Goal: Use online tool/utility: Utilize a website feature to perform a specific function

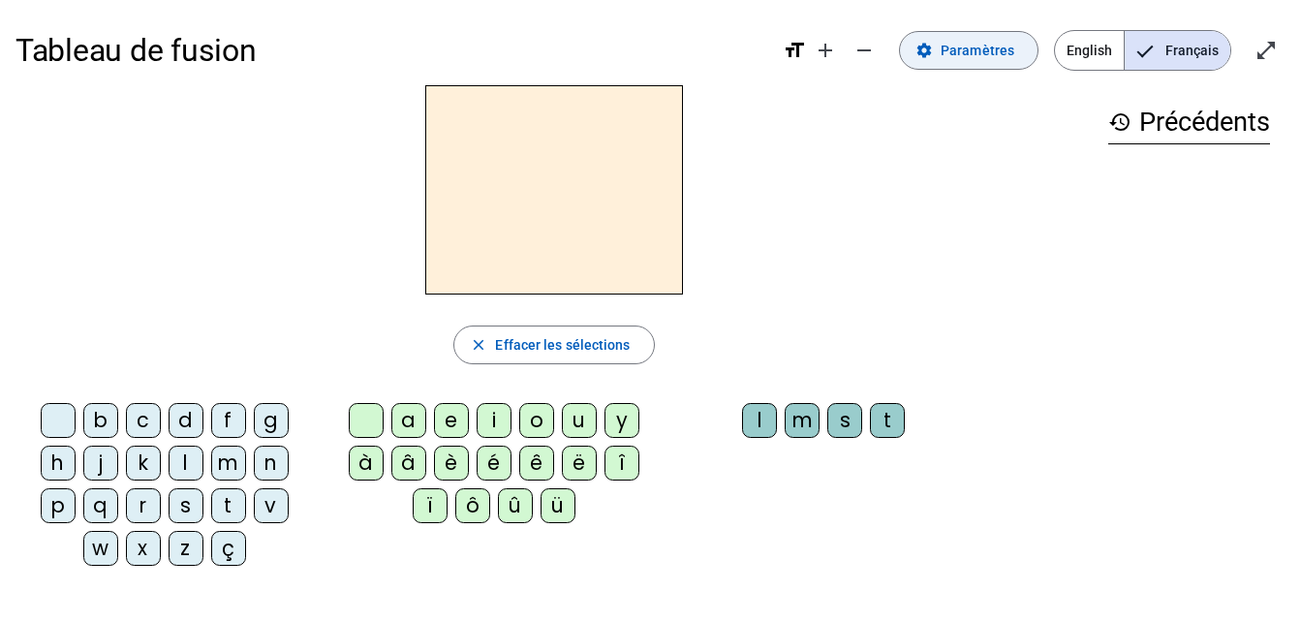
click at [1007, 47] on span "Paramètres" at bounding box center [978, 50] width 74 height 23
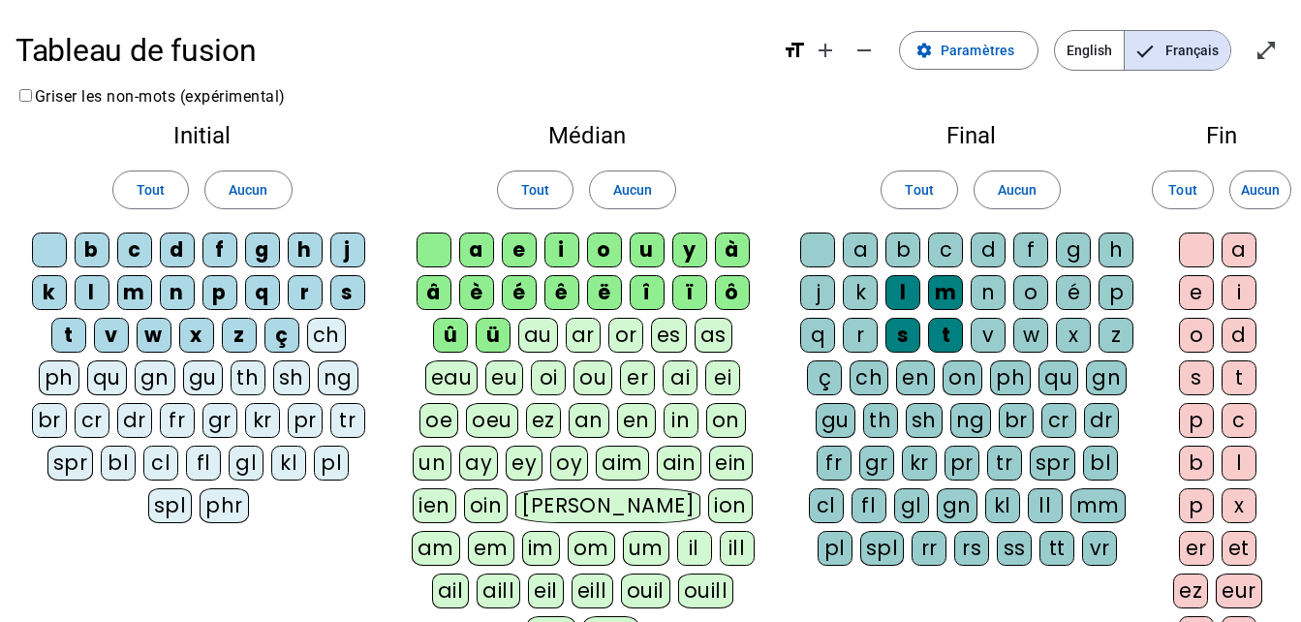
click at [431, 304] on div "â" at bounding box center [434, 292] width 35 height 35
click at [459, 303] on div "è" at bounding box center [476, 292] width 35 height 35
click at [504, 303] on div "é" at bounding box center [519, 292] width 35 height 35
click at [541, 302] on letter-bubble "é" at bounding box center [523, 296] width 43 height 43
click at [589, 300] on div "ë" at bounding box center [604, 292] width 35 height 35
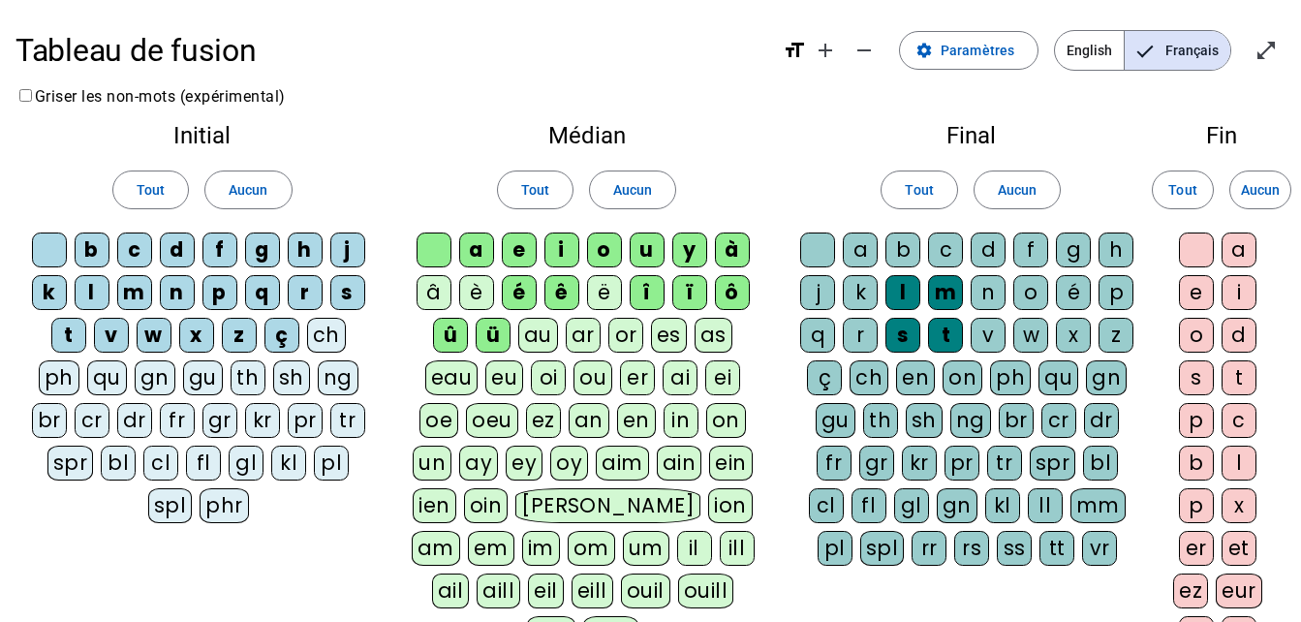
click at [549, 303] on div "ê" at bounding box center [561, 292] width 35 height 35
click at [511, 299] on div "é" at bounding box center [519, 292] width 35 height 35
click at [632, 304] on div "î" at bounding box center [647, 292] width 35 height 35
click at [685, 307] on div "ï" at bounding box center [689, 292] width 35 height 35
click at [729, 298] on div "ô" at bounding box center [732, 292] width 35 height 35
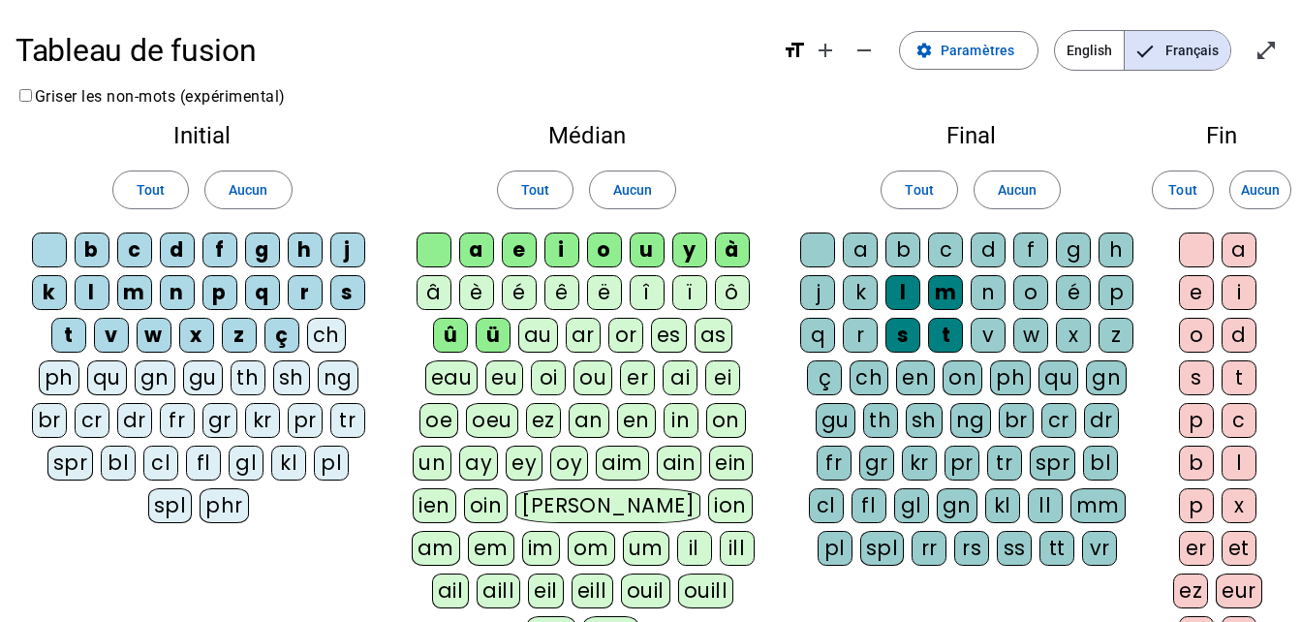
click at [731, 252] on div "à" at bounding box center [732, 250] width 35 height 35
click at [483, 343] on div "ü" at bounding box center [493, 335] width 35 height 35
click at [450, 345] on div "û" at bounding box center [450, 335] width 35 height 35
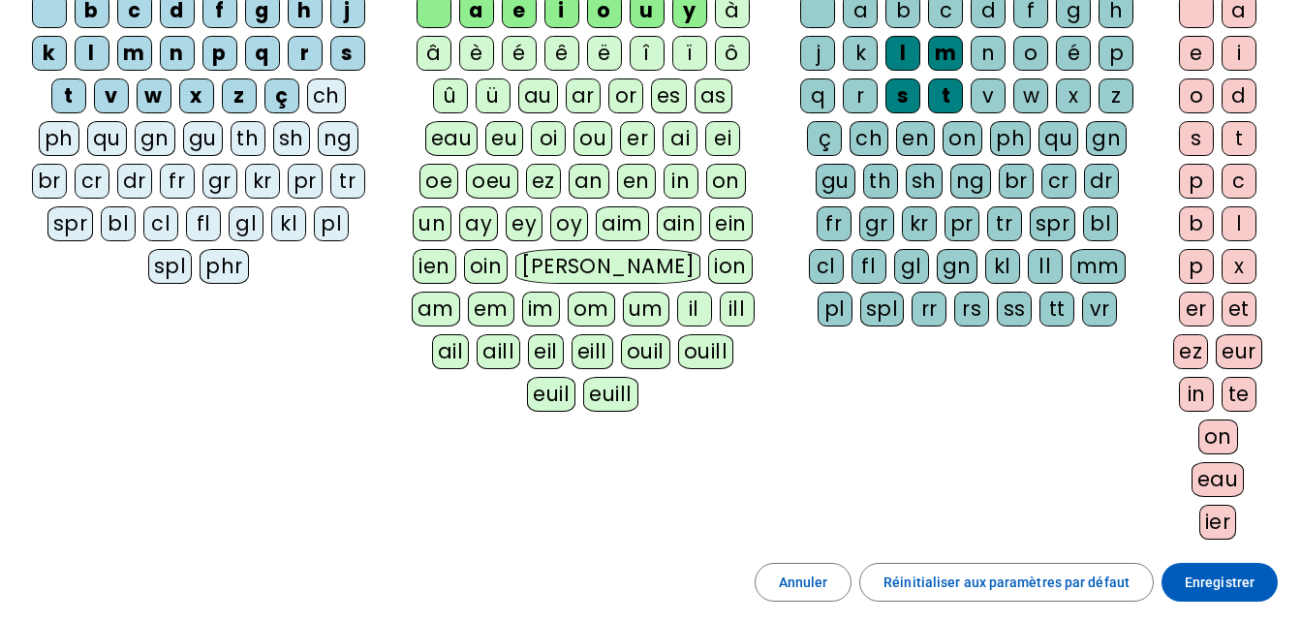
click at [1241, 603] on span at bounding box center [1220, 582] width 116 height 47
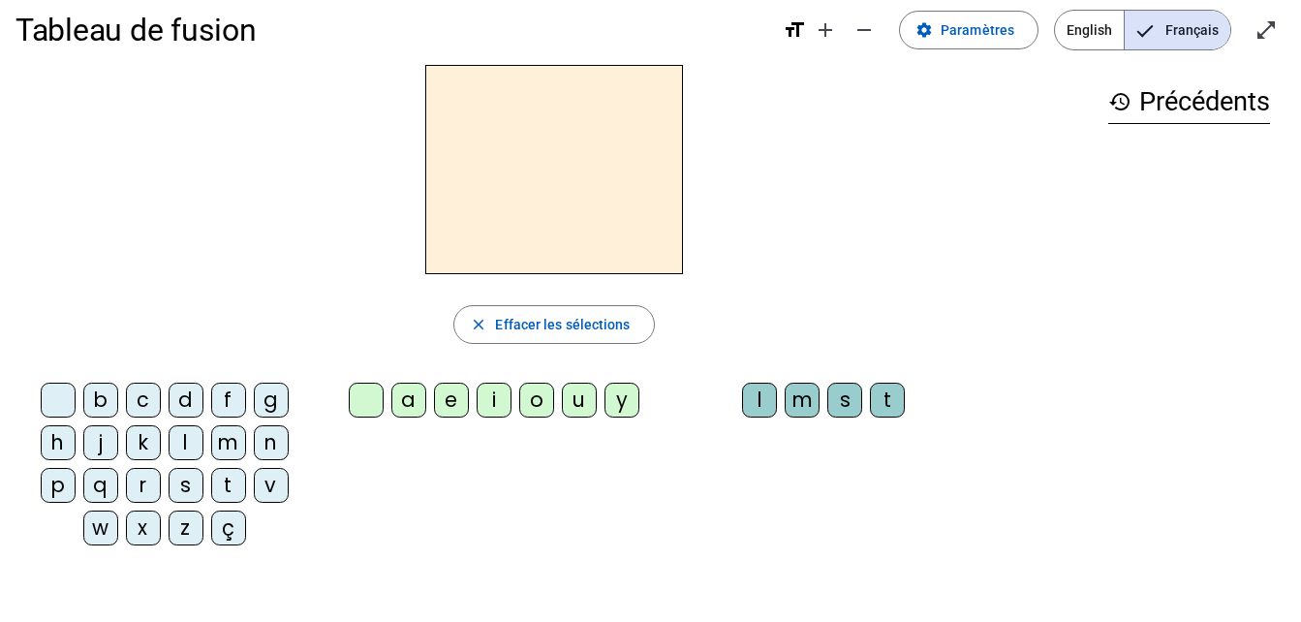
scroll to position [21, 0]
click at [182, 408] on div "d" at bounding box center [186, 399] width 35 height 35
click at [571, 413] on div "u" at bounding box center [579, 399] width 35 height 35
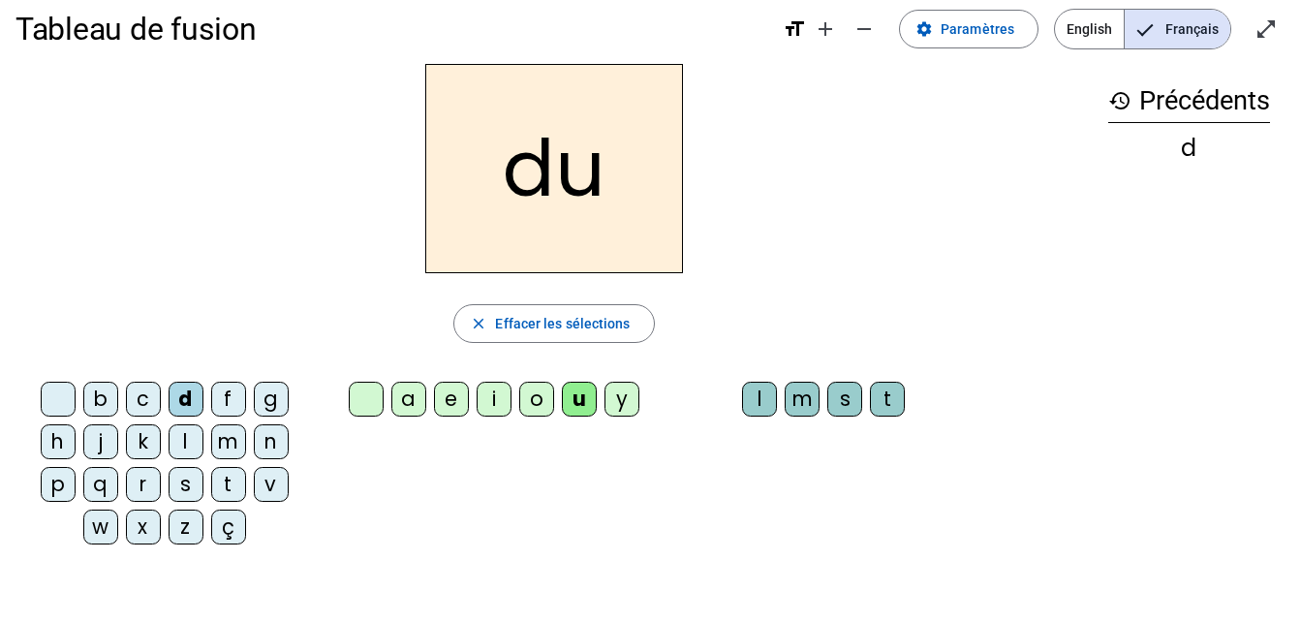
click at [211, 501] on letter-bubble "t" at bounding box center [232, 488] width 43 height 43
click at [395, 411] on div "a" at bounding box center [408, 399] width 35 height 35
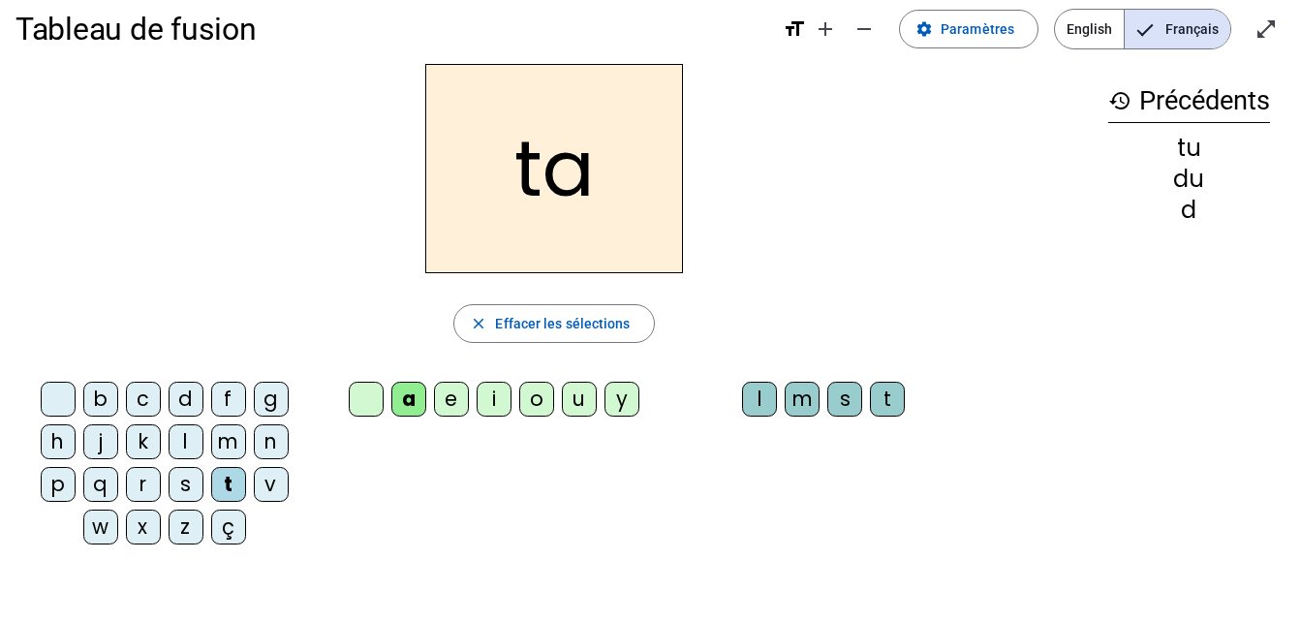
click at [439, 411] on div "e" at bounding box center [451, 399] width 35 height 35
click at [177, 410] on div "d" at bounding box center [186, 399] width 35 height 35
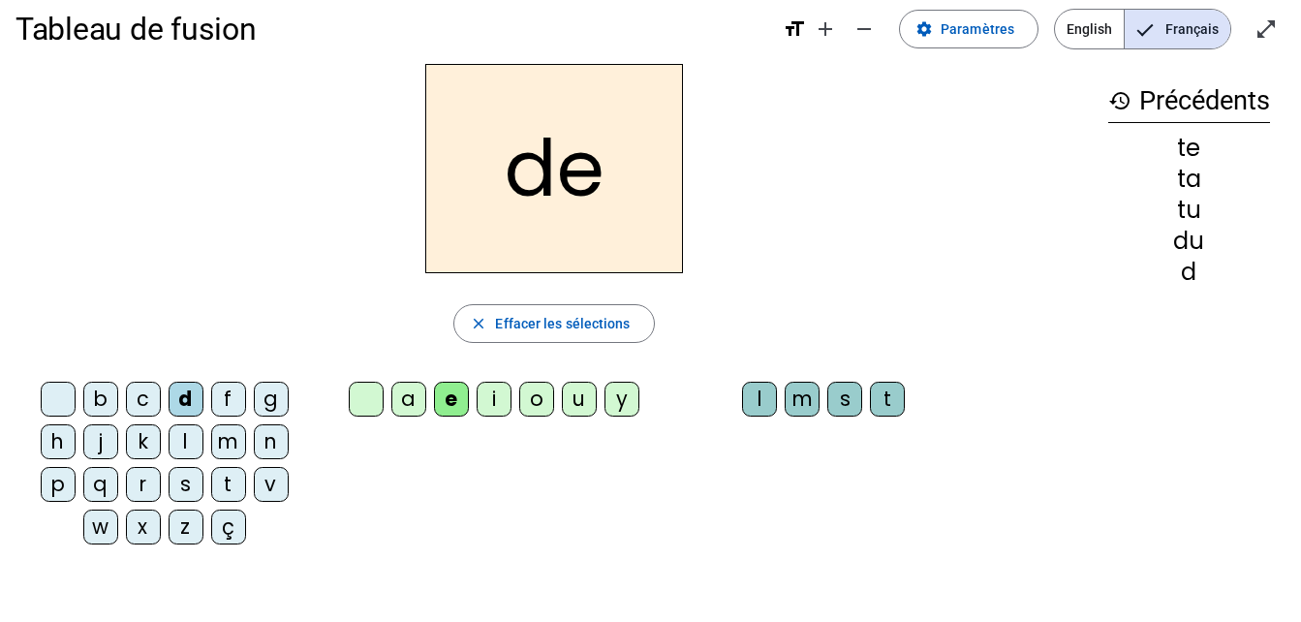
click at [90, 432] on div "j" at bounding box center [100, 441] width 35 height 35
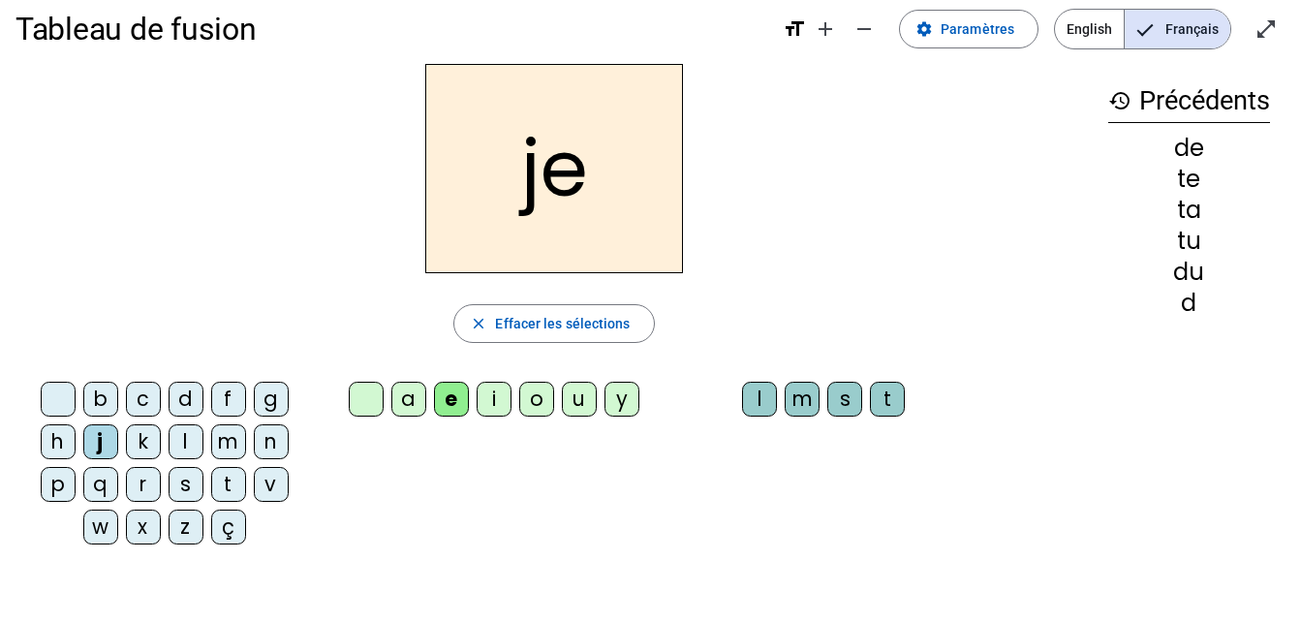
click at [226, 456] on div "m" at bounding box center [228, 441] width 35 height 35
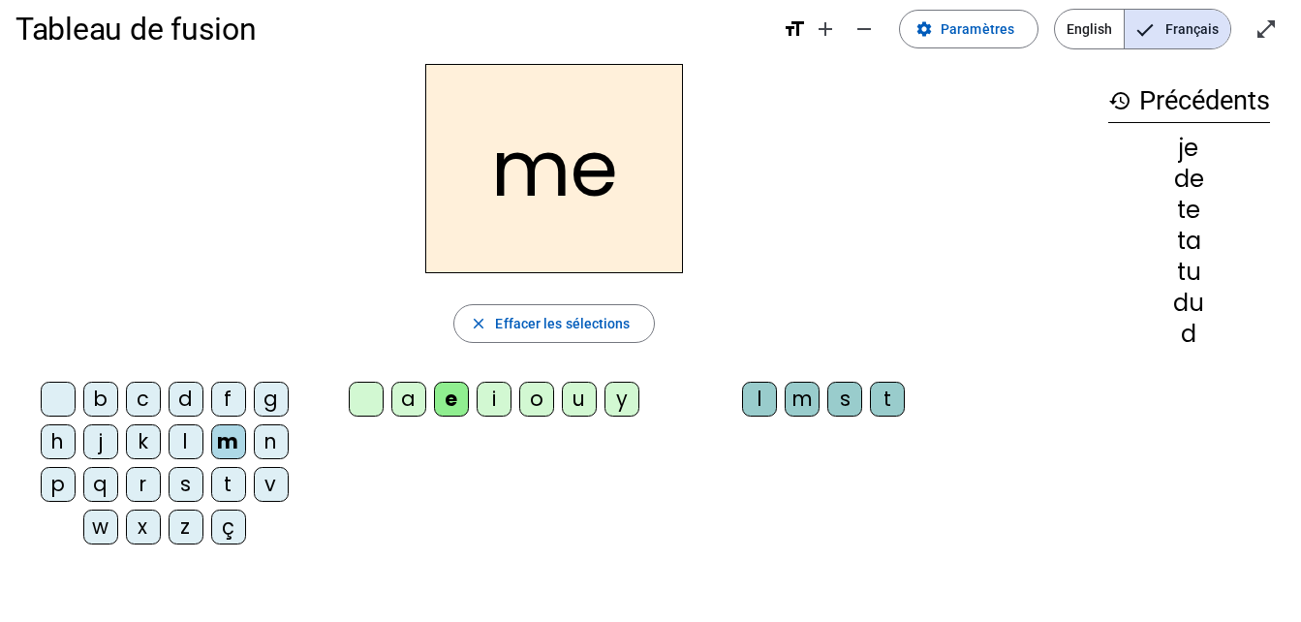
click at [403, 398] on div "a" at bounding box center [408, 399] width 35 height 35
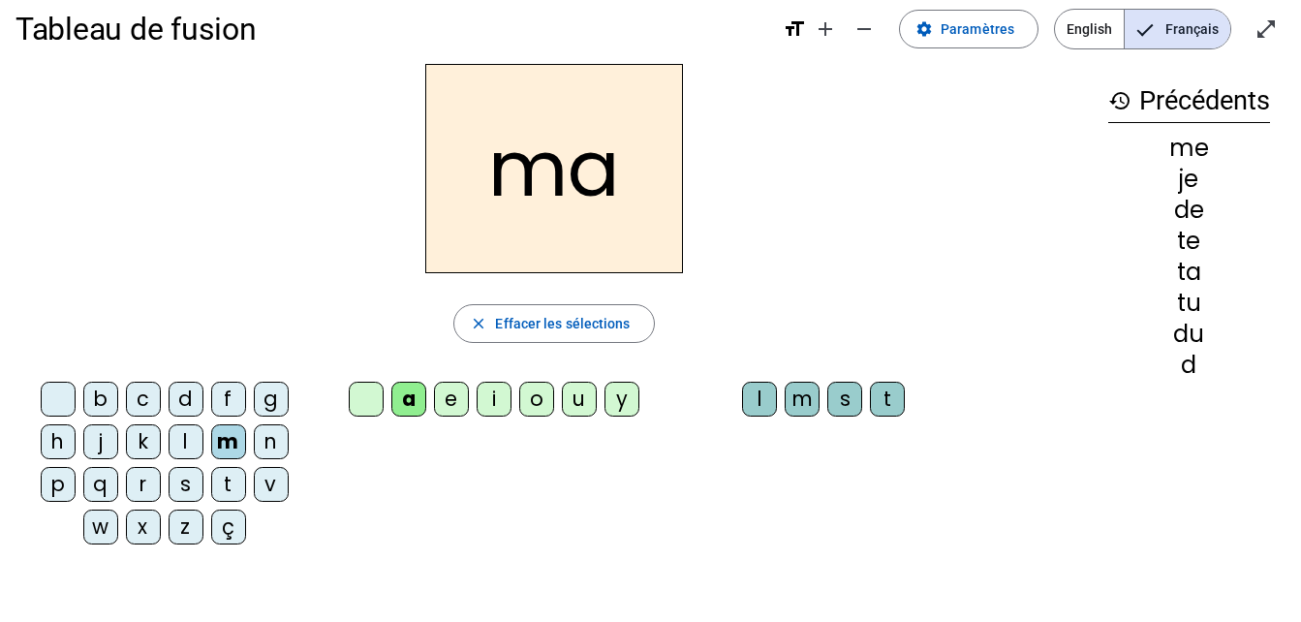
click at [747, 414] on div "l" at bounding box center [759, 399] width 35 height 35
